Goal: Transaction & Acquisition: Purchase product/service

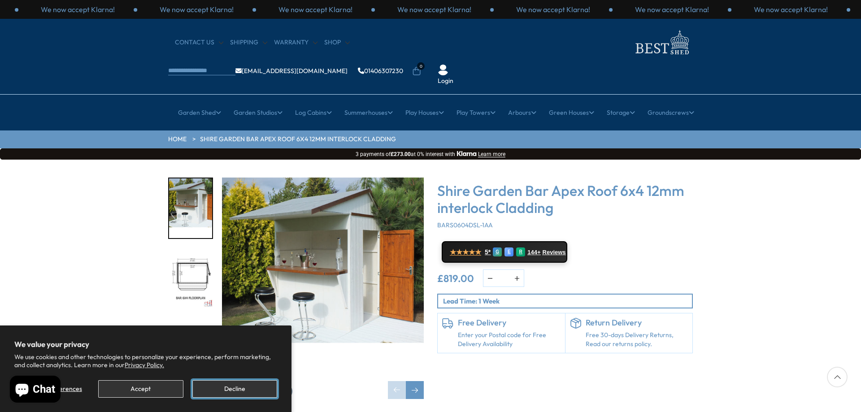
click at [228, 388] on button "Decline" at bounding box center [234, 388] width 85 height 17
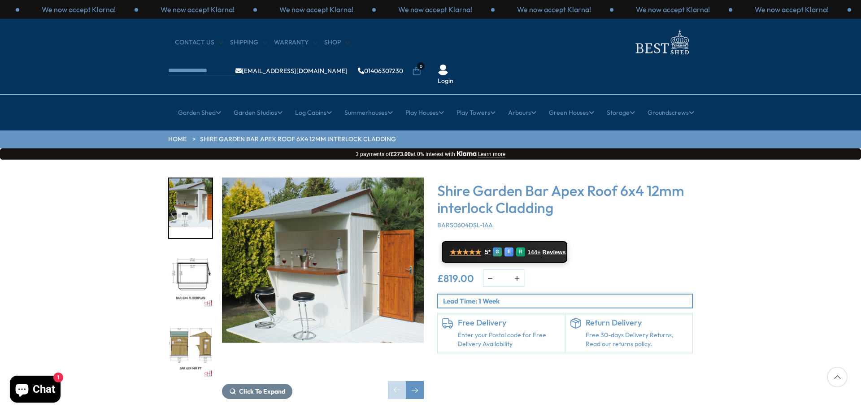
click at [191, 249] on img "2 / 8" at bounding box center [190, 279] width 43 height 60
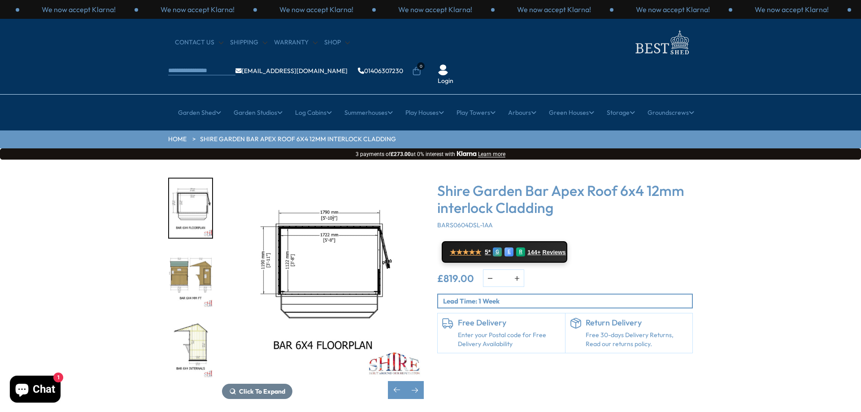
click at [197, 250] on img "3 / 8" at bounding box center [190, 279] width 43 height 60
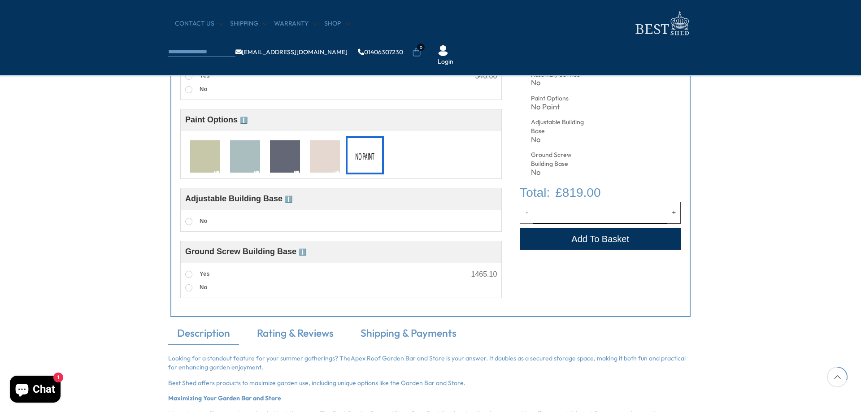
scroll to position [164, 0]
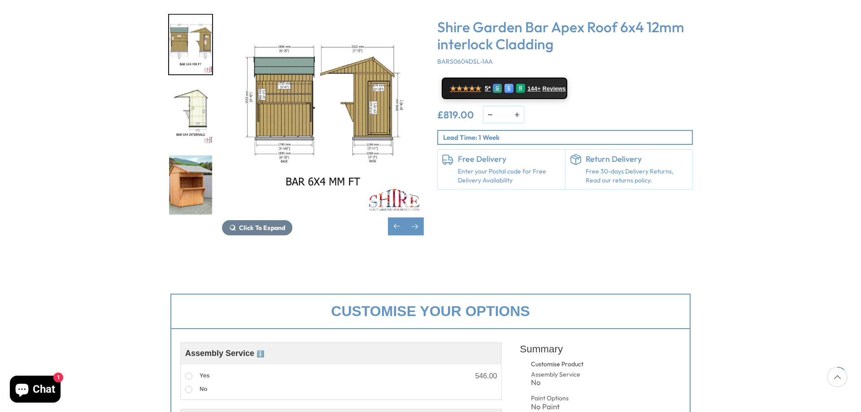
click at [200, 155] on img "5 / 8" at bounding box center [190, 185] width 43 height 60
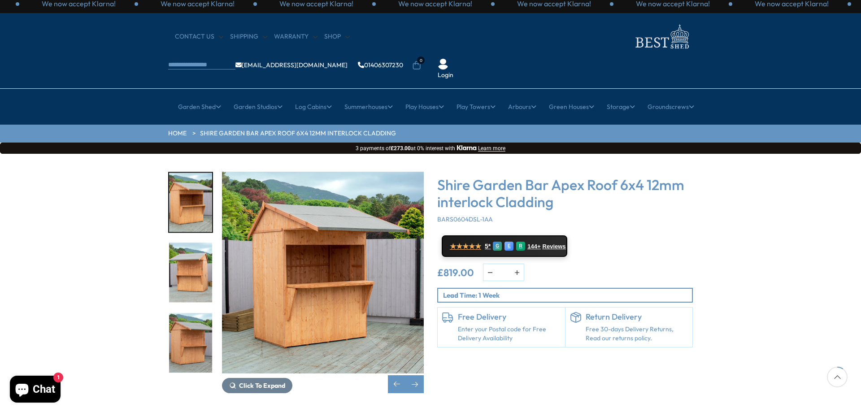
scroll to position [0, 0]
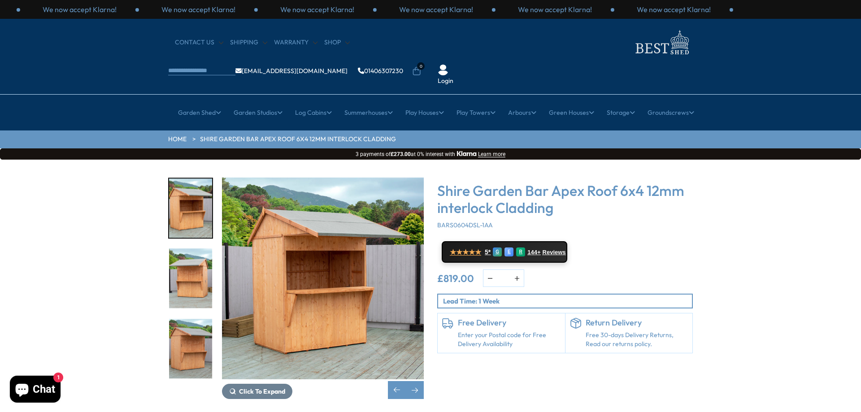
click at [193, 249] on img "6 / 8" at bounding box center [190, 279] width 43 height 60
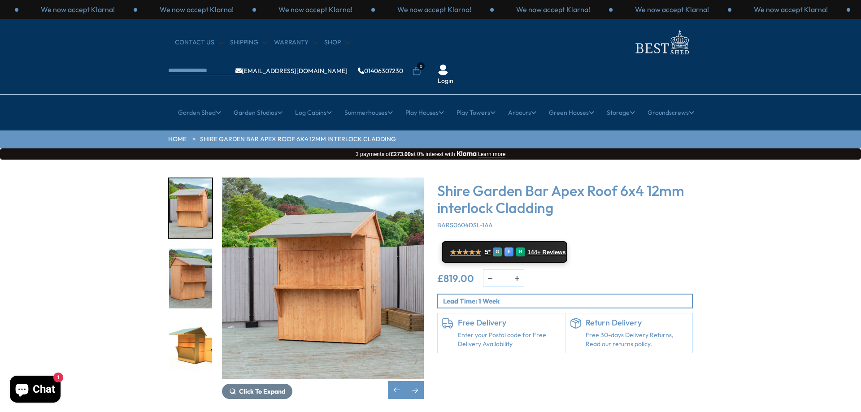
click at [192, 319] on img "8 / 8" at bounding box center [190, 349] width 43 height 60
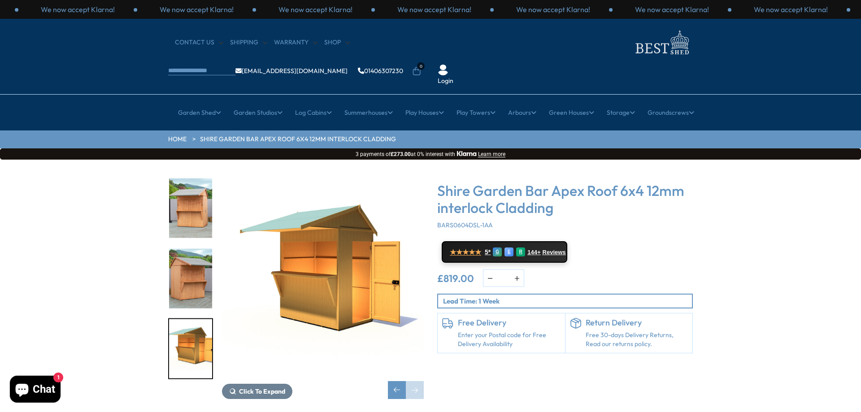
click at [193, 259] on img "7 / 8" at bounding box center [190, 279] width 43 height 60
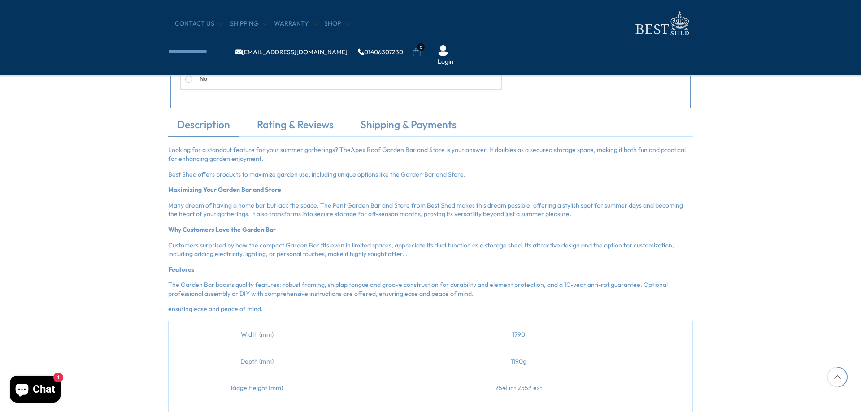
scroll to position [583, 0]
